Goal: Transaction & Acquisition: Purchase product/service

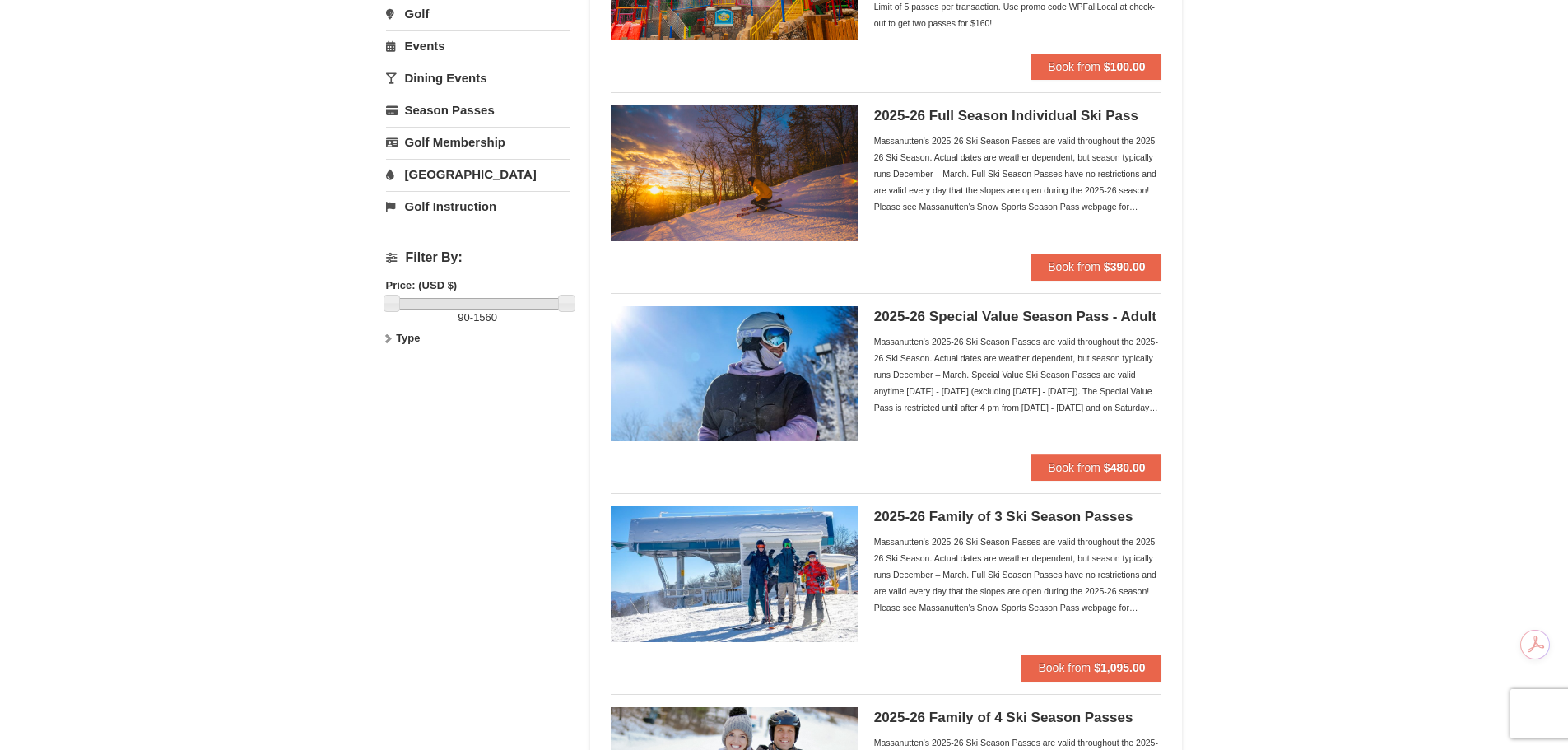
scroll to position [247, 0]
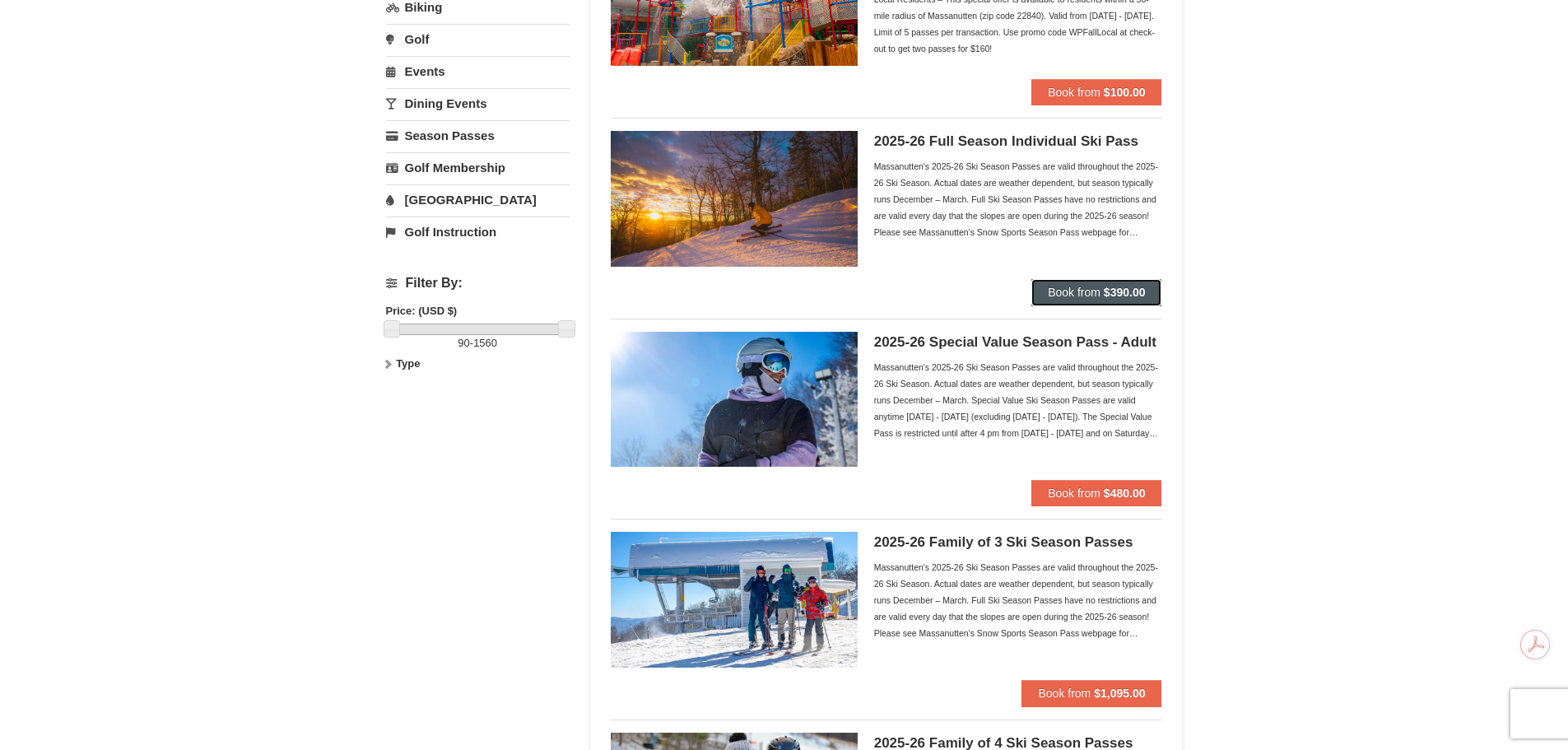
click at [1091, 293] on span "Book from" at bounding box center [1074, 293] width 53 height 13
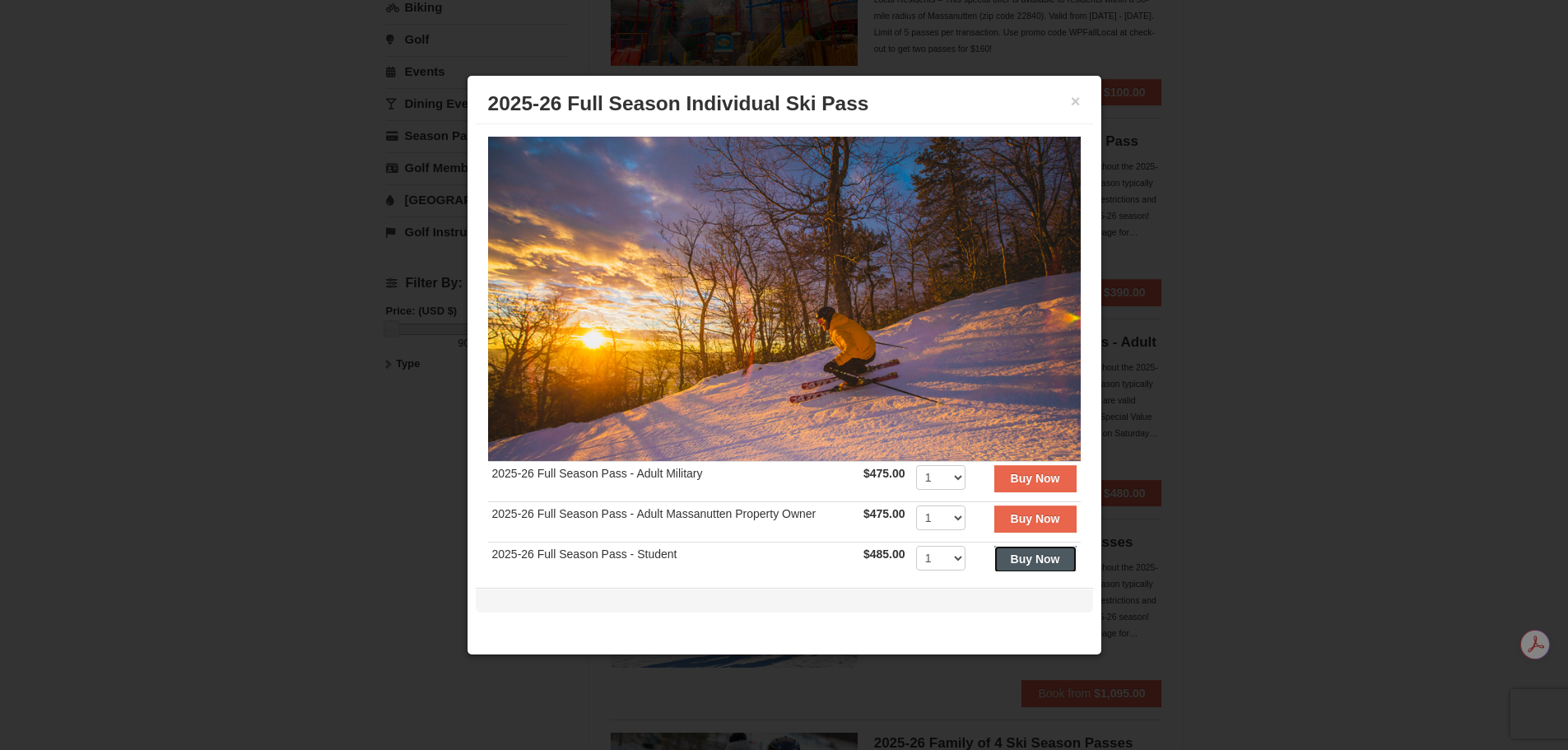
click at [1030, 559] on button "Buy Now" at bounding box center [1035, 559] width 82 height 27
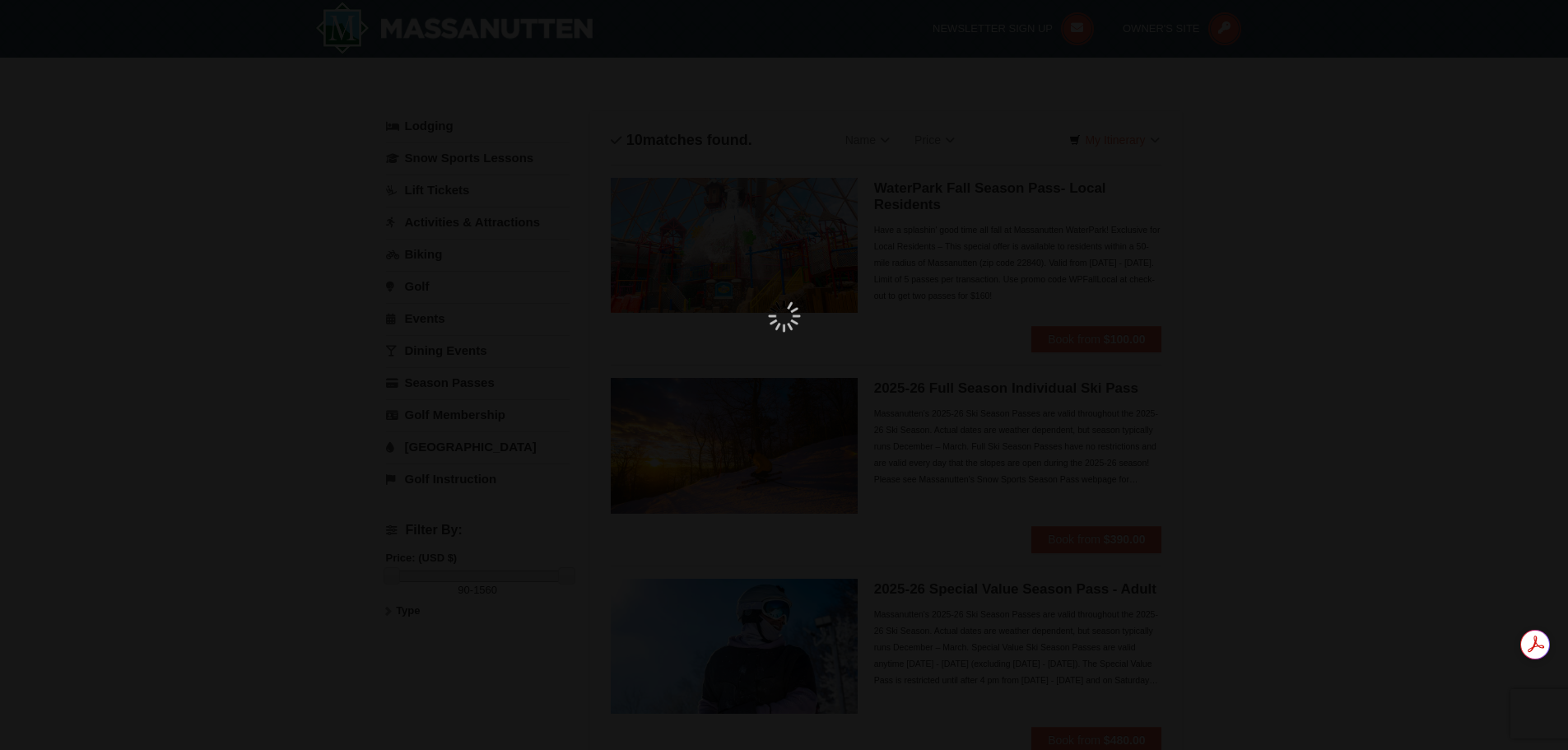
scroll to position [5, 0]
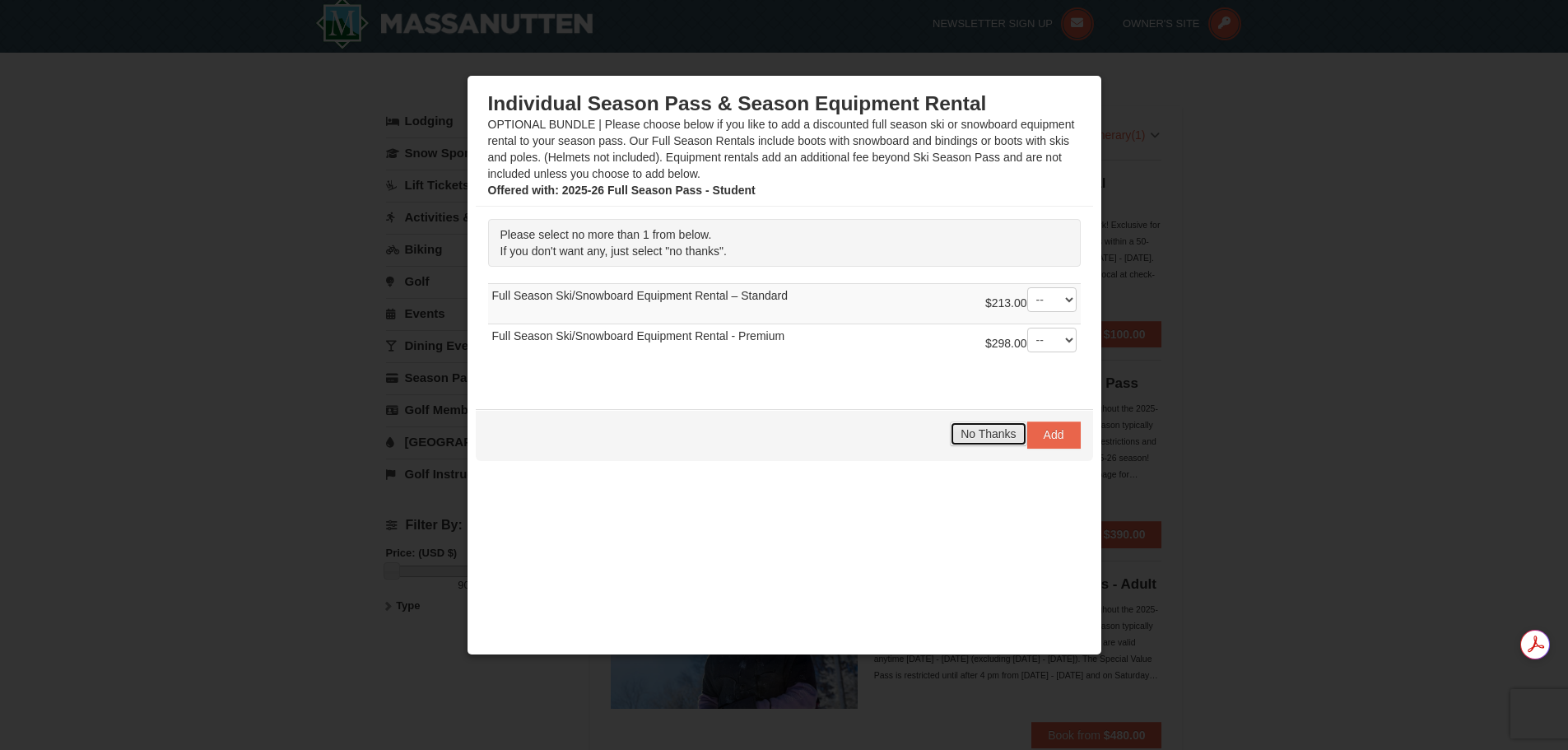
click at [961, 440] on span "No Thanks" at bounding box center [988, 434] width 55 height 13
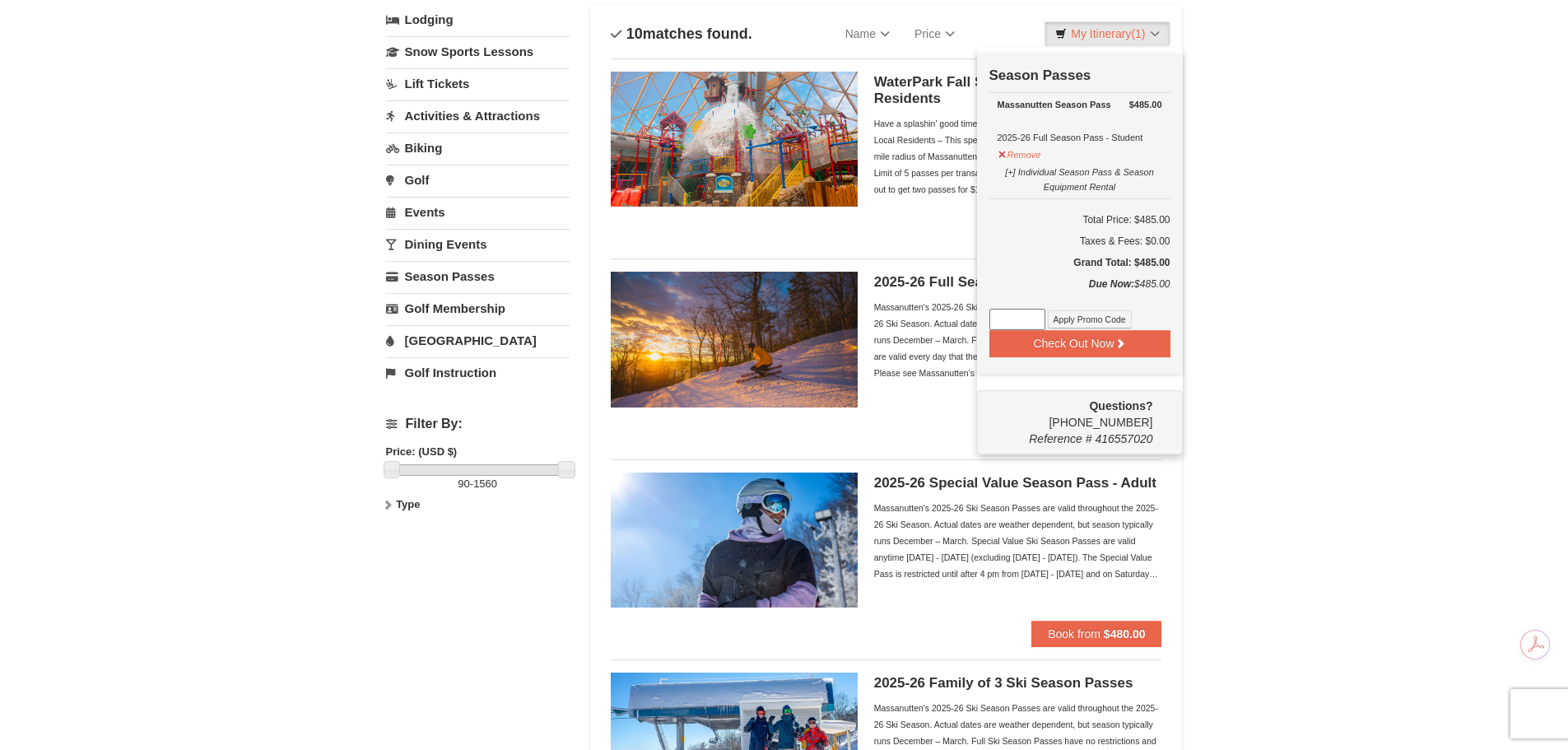
scroll to position [87, 0]
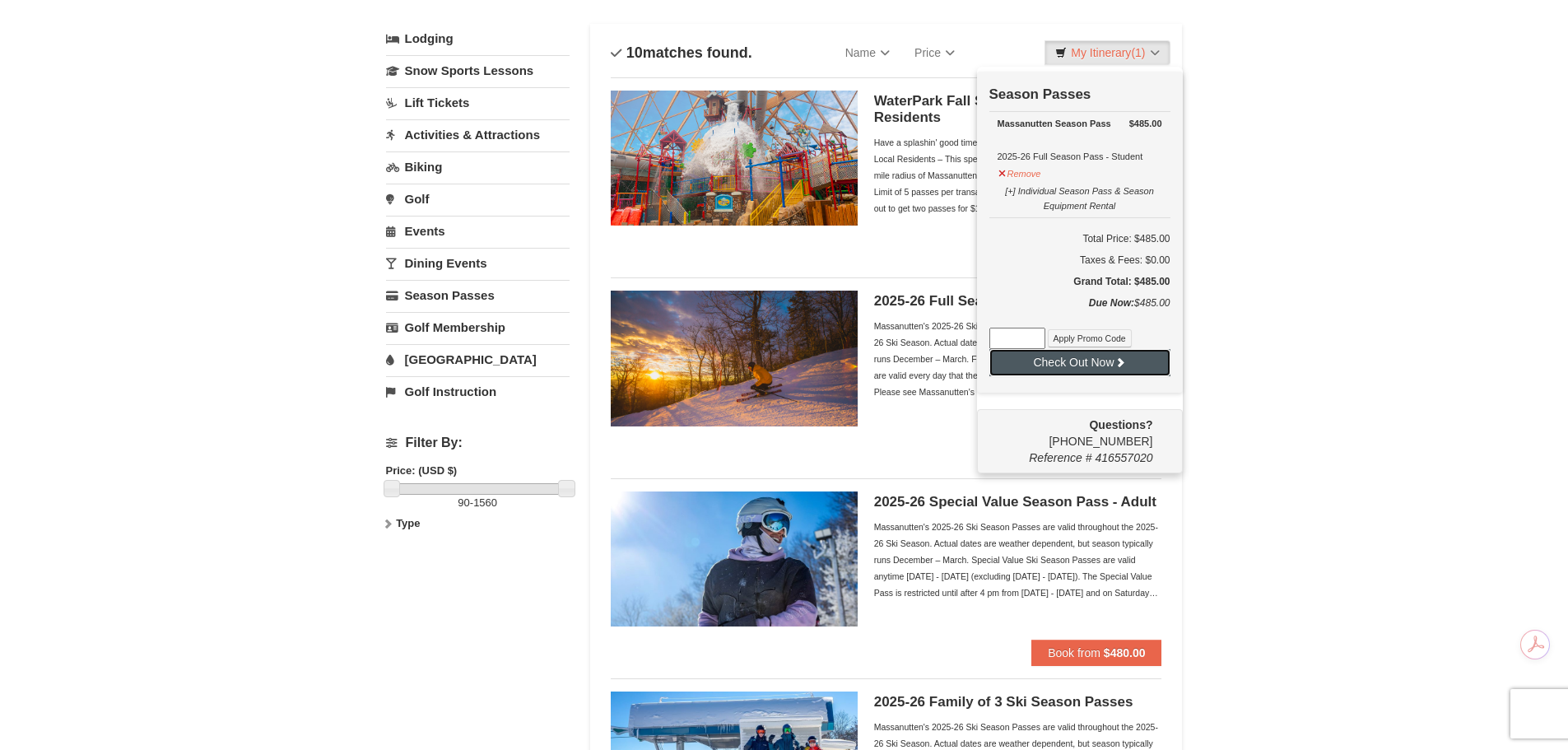
click at [1119, 360] on icon at bounding box center [1121, 362] width 12 height 12
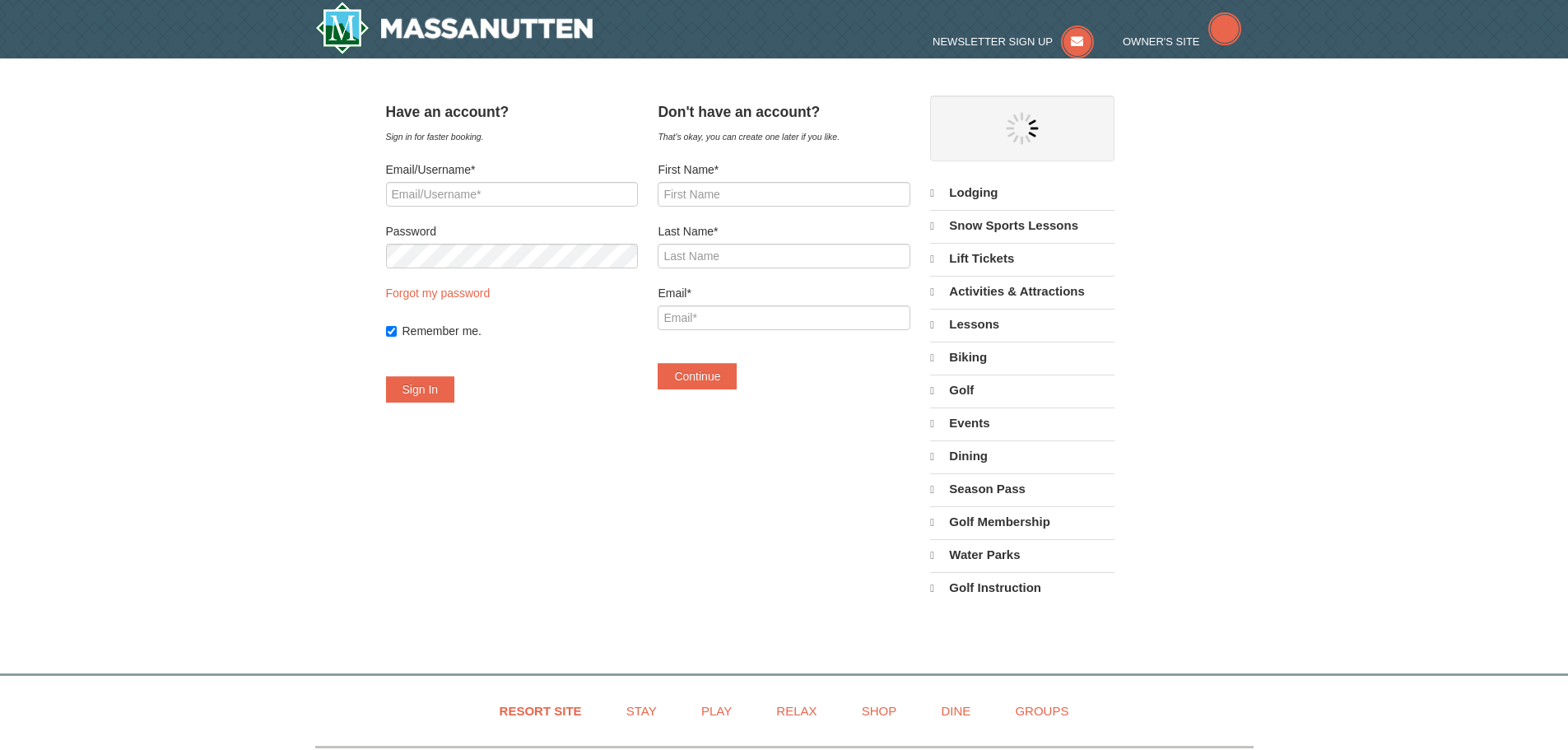
select select "10"
